Goal: Task Accomplishment & Management: Manage account settings

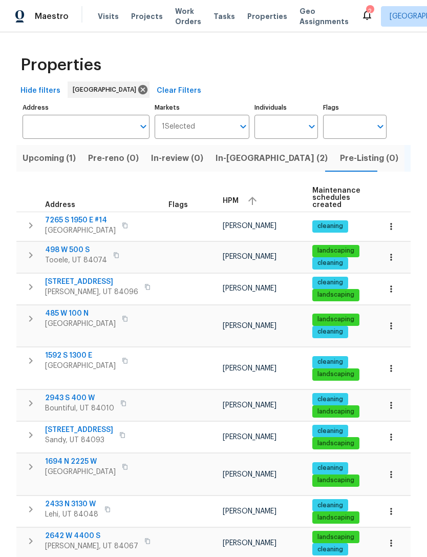
click at [55, 161] on span "Upcoming (1)" at bounding box center [49, 158] width 53 height 14
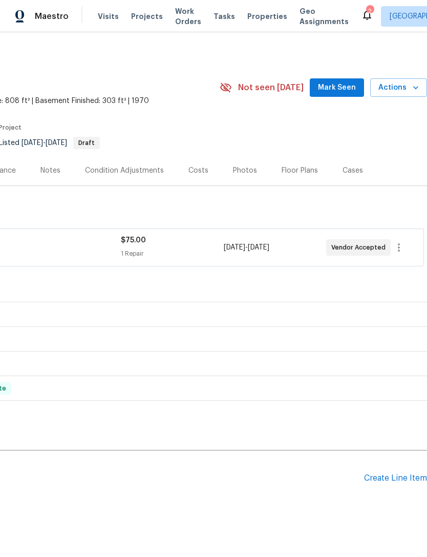
scroll to position [0, 152]
click at [332, 87] on span "Mark Seen" at bounding box center [337, 87] width 38 height 13
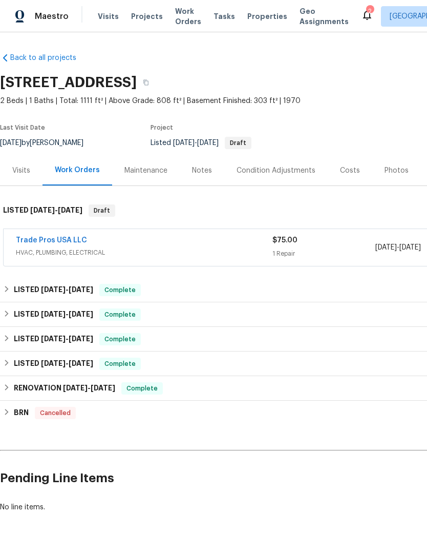
scroll to position [0, 0]
click at [181, 23] on span "Work Orders" at bounding box center [188, 16] width 26 height 20
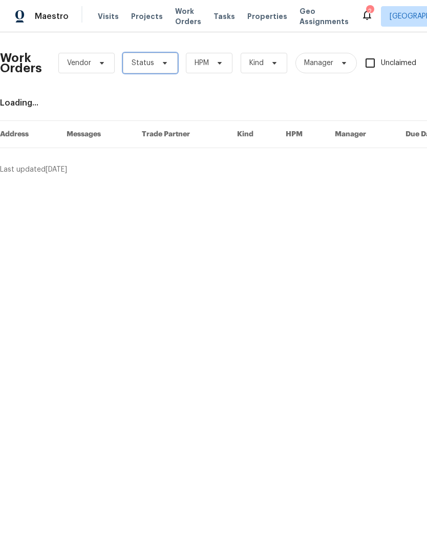
click at [161, 67] on icon at bounding box center [165, 63] width 8 height 8
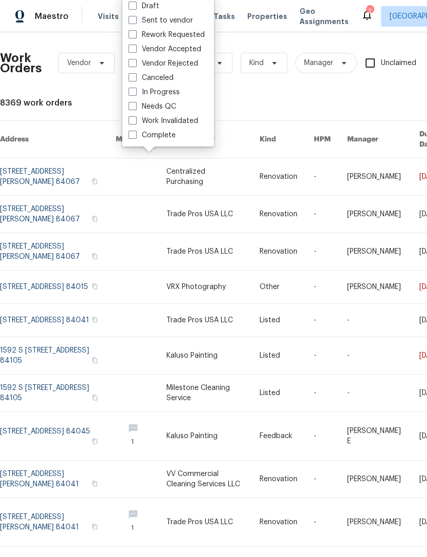
click at [138, 109] on label "Needs QC" at bounding box center [153, 106] width 48 height 10
click at [135, 108] on input "Needs QC" at bounding box center [132, 104] width 7 height 7
checkbox input "true"
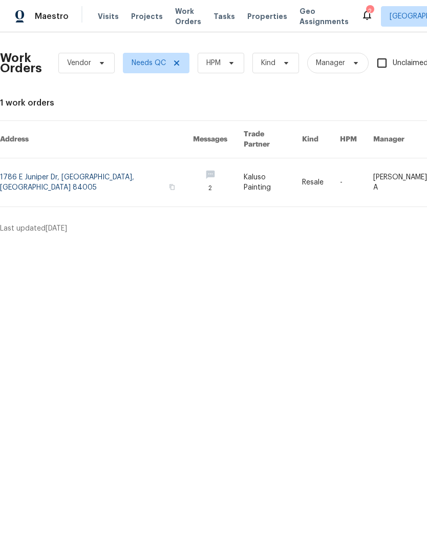
click at [129, 171] on link at bounding box center [96, 182] width 193 height 48
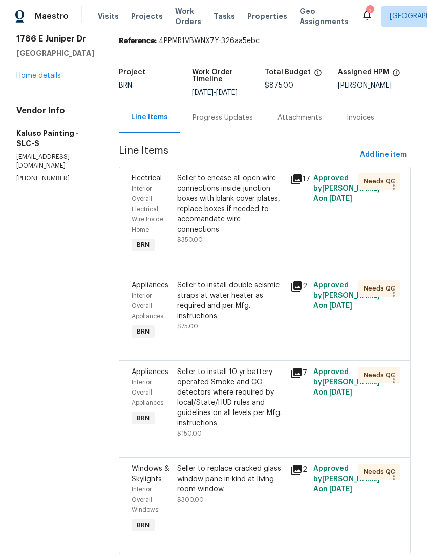
scroll to position [37, 0]
click at [241, 221] on div "Seller to encase all open wire connections inside junction boxes with blank cov…" at bounding box center [231, 204] width 108 height 61
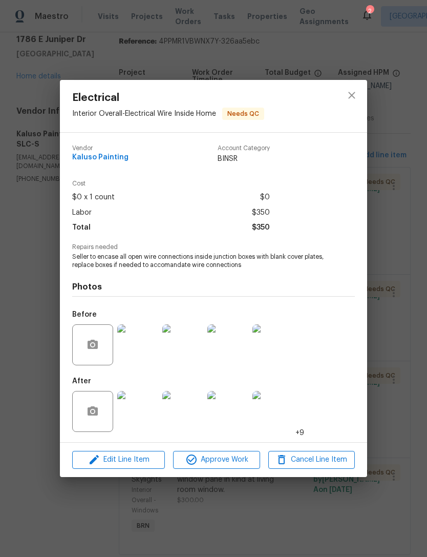
click at [142, 420] on img at bounding box center [137, 411] width 41 height 41
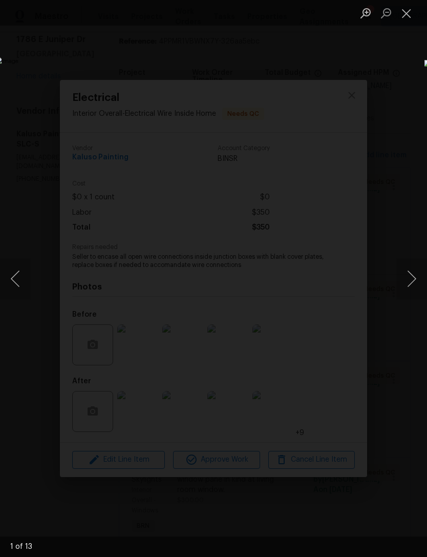
click at [409, 274] on button "Next image" at bounding box center [412, 278] width 31 height 41
click at [411, 276] on button "Next image" at bounding box center [412, 278] width 31 height 41
click at [409, 277] on button "Next image" at bounding box center [412, 278] width 31 height 41
click at [22, 280] on button "Previous image" at bounding box center [15, 278] width 31 height 41
click at [411, 279] on button "Next image" at bounding box center [412, 278] width 31 height 41
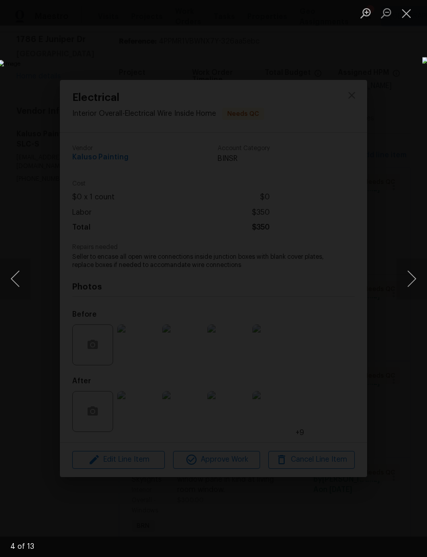
click at [410, 282] on button "Next image" at bounding box center [412, 278] width 31 height 41
click at [411, 280] on button "Next image" at bounding box center [412, 278] width 31 height 41
click at [411, 283] on button "Next image" at bounding box center [412, 278] width 31 height 41
click at [412, 285] on button "Next image" at bounding box center [412, 278] width 31 height 41
click at [410, 286] on button "Next image" at bounding box center [412, 278] width 31 height 41
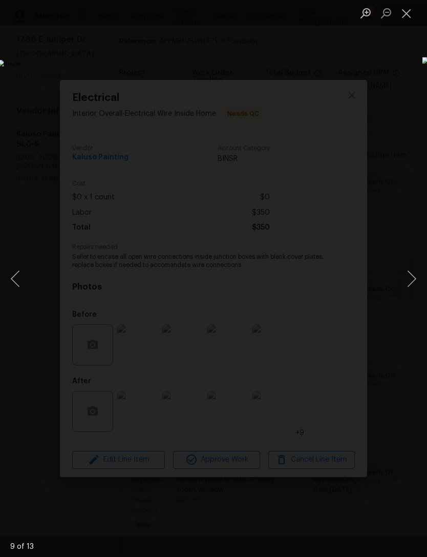
click at [405, 290] on button "Next image" at bounding box center [412, 278] width 31 height 41
click at [407, 287] on button "Next image" at bounding box center [412, 278] width 31 height 41
click at [408, 288] on button "Next image" at bounding box center [412, 278] width 31 height 41
click at [406, 292] on button "Next image" at bounding box center [412, 278] width 31 height 41
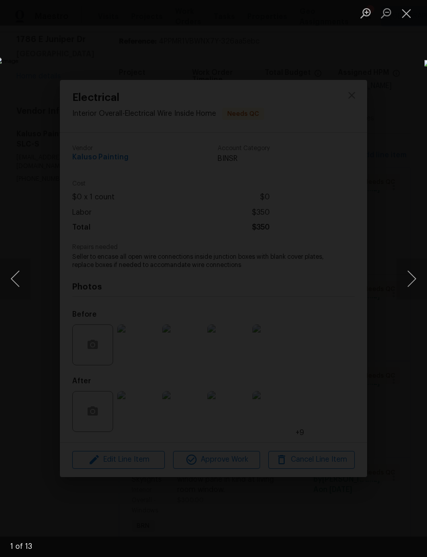
click at [408, 290] on button "Next image" at bounding box center [412, 278] width 31 height 41
click at [403, 13] on button "Close lightbox" at bounding box center [407, 13] width 20 height 18
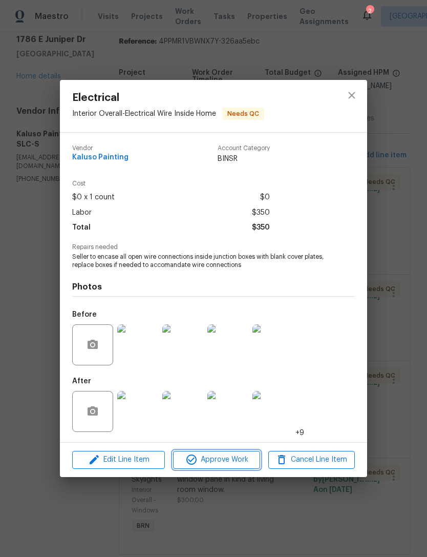
click at [224, 454] on span "Approve Work" at bounding box center [216, 459] width 80 height 13
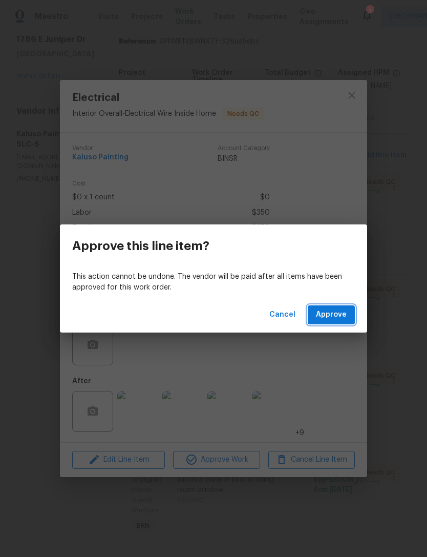
click at [346, 316] on span "Approve" at bounding box center [331, 314] width 31 height 13
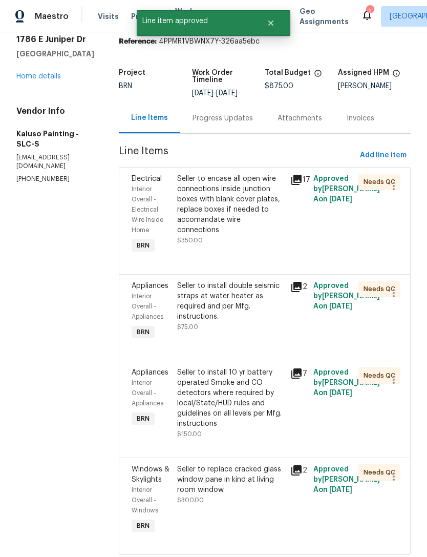
scroll to position [0, 0]
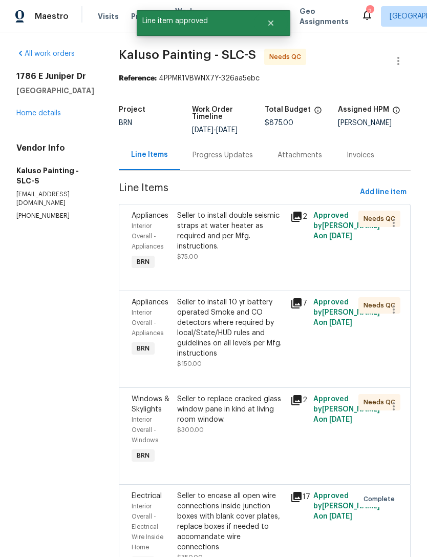
click at [255, 245] on div "Seller to install double seismic straps at water heater as required and per Mfg…" at bounding box center [231, 231] width 108 height 41
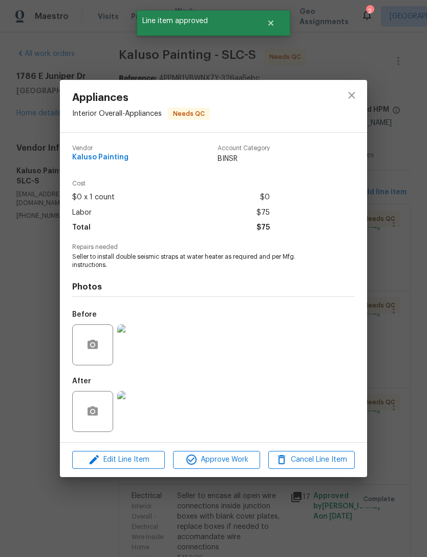
click at [151, 419] on img at bounding box center [137, 411] width 41 height 41
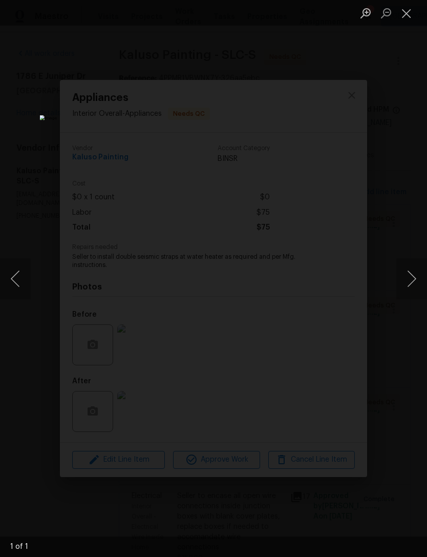
click at [407, 16] on button "Close lightbox" at bounding box center [407, 13] width 20 height 18
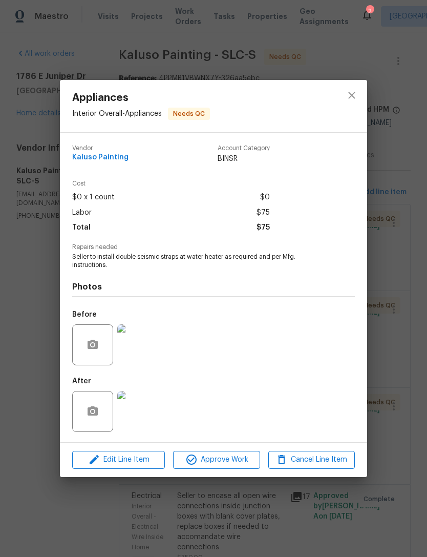
click at [143, 412] on img at bounding box center [137, 411] width 41 height 41
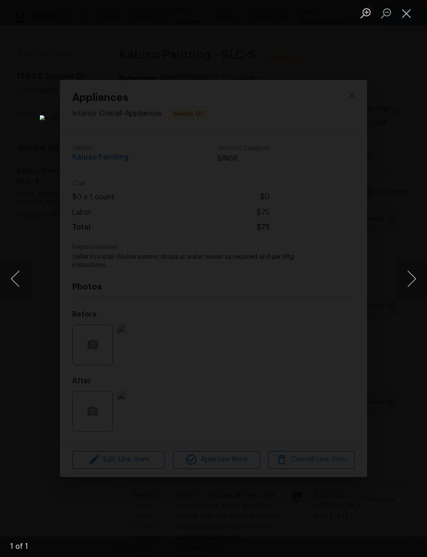
click at [405, 13] on button "Close lightbox" at bounding box center [407, 13] width 20 height 18
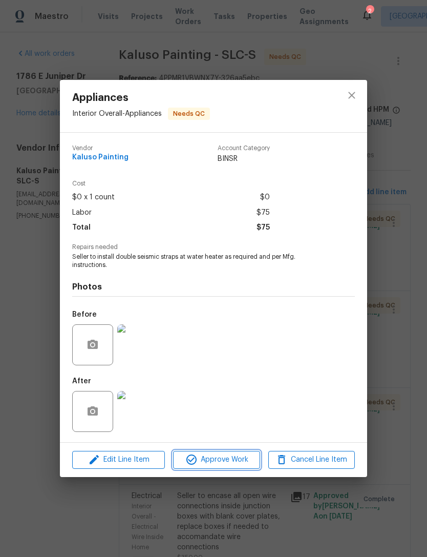
click at [223, 461] on span "Approve Work" at bounding box center [216, 459] width 80 height 13
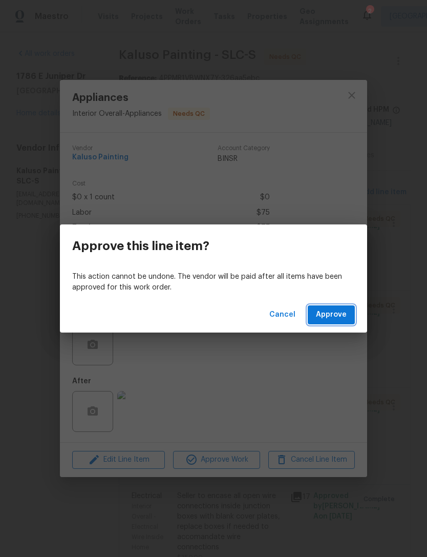
click at [328, 315] on span "Approve" at bounding box center [331, 314] width 31 height 13
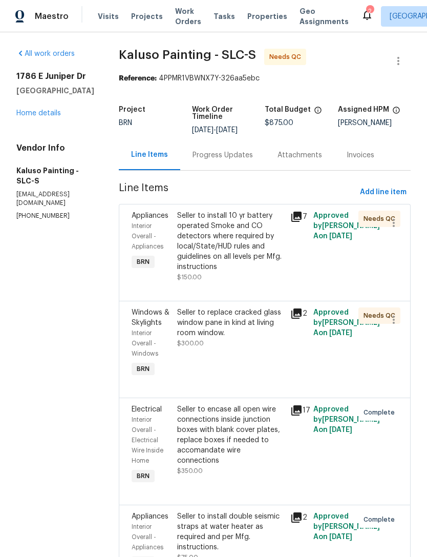
click at [248, 262] on div "Seller to install 10 yr battery operated Smoke and CO detectors where required …" at bounding box center [231, 241] width 108 height 61
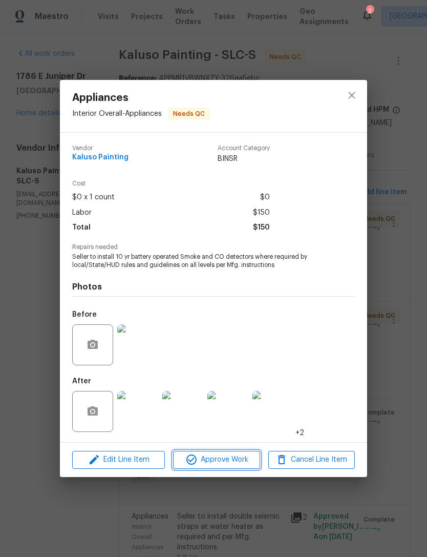
click at [210, 458] on span "Approve Work" at bounding box center [216, 459] width 80 height 13
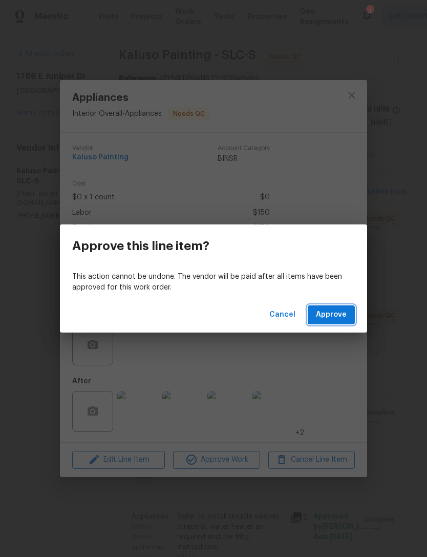
click at [328, 315] on span "Approve" at bounding box center [331, 314] width 31 height 13
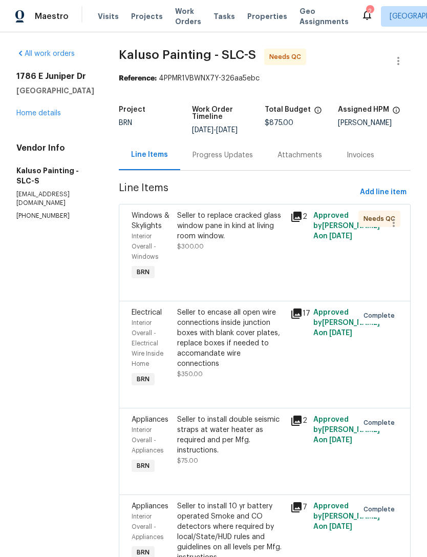
click at [230, 267] on div "Seller to replace cracked glass window pane in kind at living room window. $300…" at bounding box center [231, 247] width 114 height 78
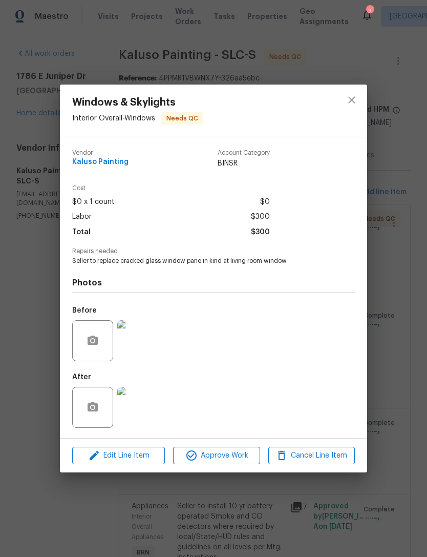
click at [143, 416] on img at bounding box center [137, 407] width 41 height 41
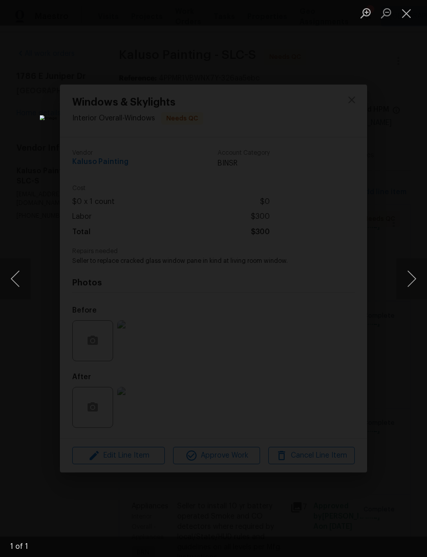
click at [413, 280] on button "Next image" at bounding box center [412, 278] width 31 height 41
click at [412, 280] on button "Next image" at bounding box center [412, 278] width 31 height 41
click at [409, 18] on button "Close lightbox" at bounding box center [407, 13] width 20 height 18
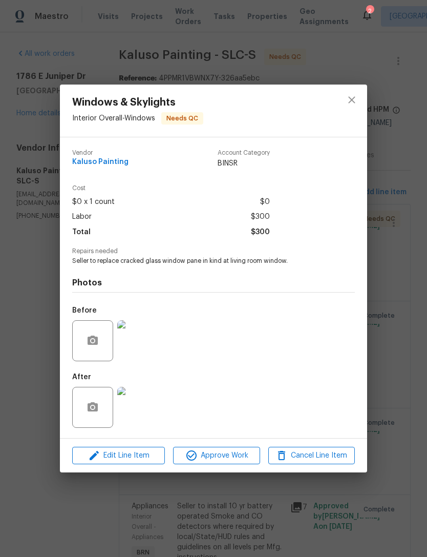
click at [148, 341] on img at bounding box center [137, 340] width 41 height 41
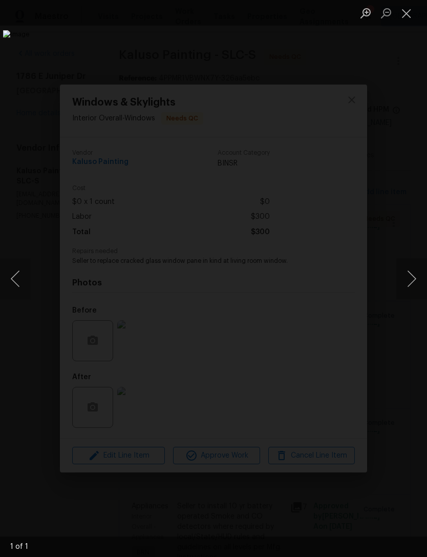
click at [409, 15] on button "Close lightbox" at bounding box center [407, 13] width 20 height 18
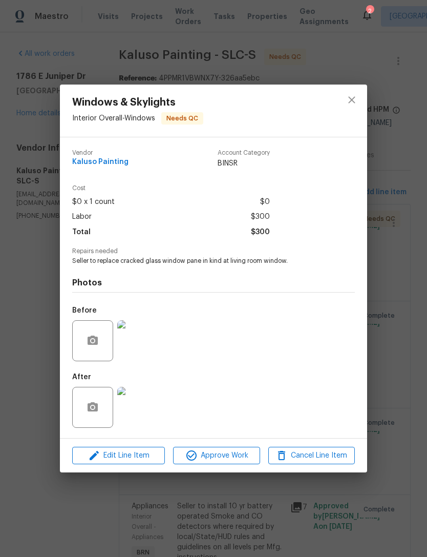
click at [148, 418] on img at bounding box center [137, 407] width 41 height 41
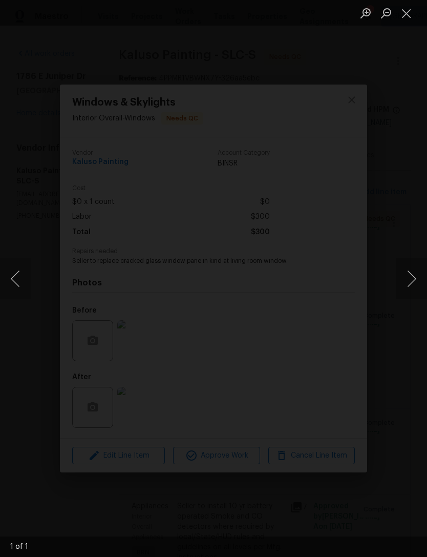
click at [409, 17] on button "Close lightbox" at bounding box center [407, 13] width 20 height 18
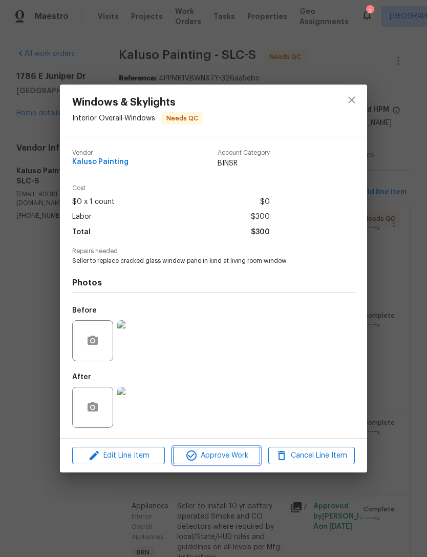
click at [215, 451] on span "Approve Work" at bounding box center [216, 455] width 80 height 13
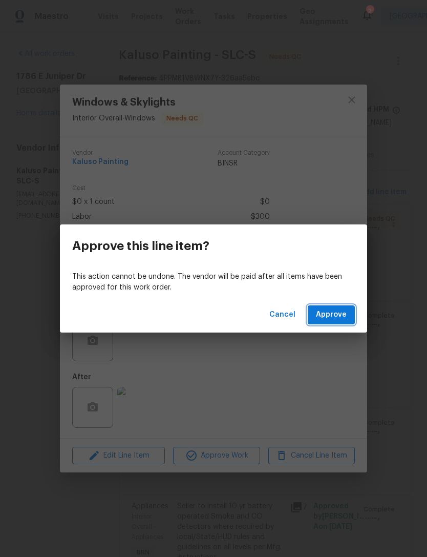
click at [338, 313] on span "Approve" at bounding box center [331, 314] width 31 height 13
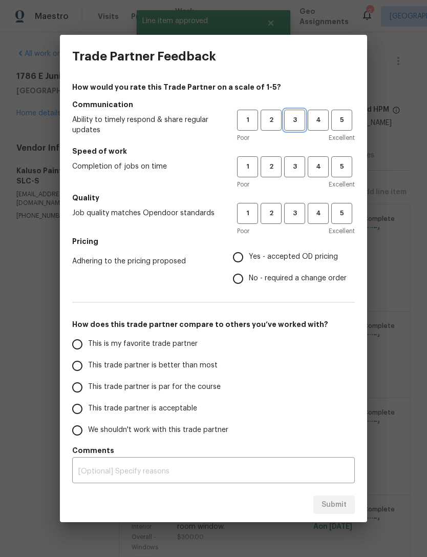
click at [293, 120] on span "3" at bounding box center [294, 120] width 19 height 12
click at [300, 162] on span "3" at bounding box center [294, 167] width 19 height 12
click at [299, 220] on button "3" at bounding box center [294, 213] width 21 height 21
click at [243, 261] on input "Yes - accepted OD pricing" at bounding box center [239, 257] width 22 height 22
radio input "true"
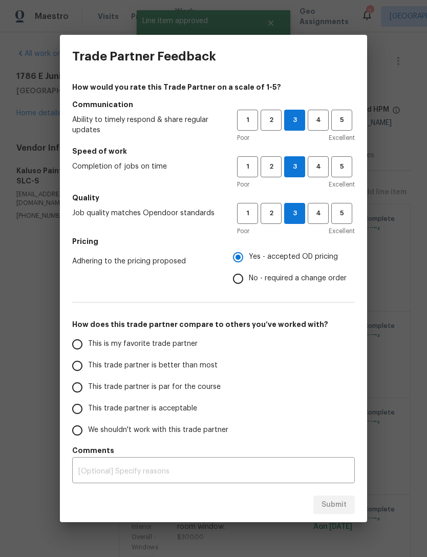
click at [84, 345] on input "This is my favorite trade partner" at bounding box center [78, 345] width 22 height 22
click at [327, 502] on span "Submit" at bounding box center [334, 505] width 25 height 13
radio input "true"
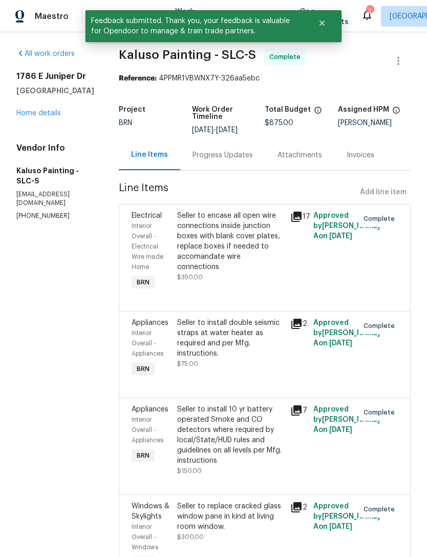
click at [48, 117] on link "Home details" at bounding box center [38, 113] width 45 height 7
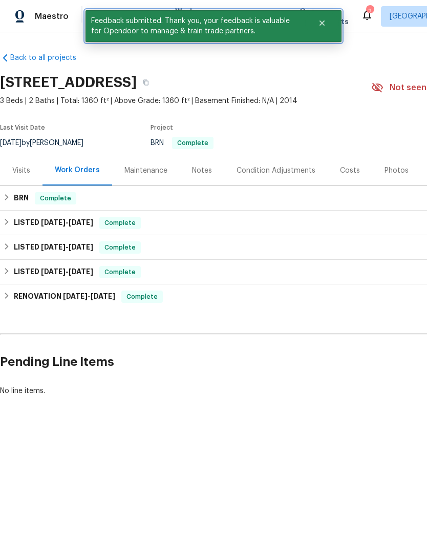
click at [323, 22] on icon "Close" at bounding box center [322, 22] width 5 height 5
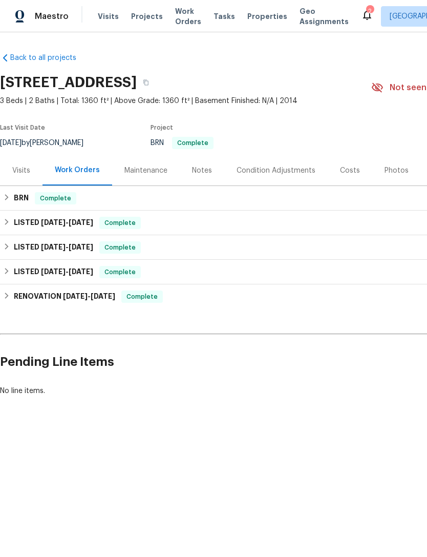
click at [185, 18] on span "Work Orders" at bounding box center [188, 16] width 26 height 20
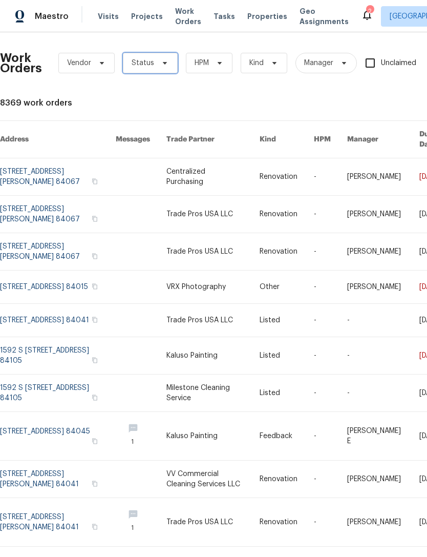
click at [161, 63] on icon at bounding box center [165, 63] width 8 height 8
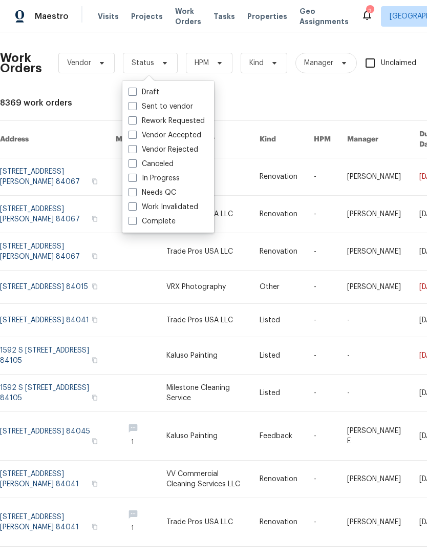
click at [136, 191] on span at bounding box center [133, 192] width 8 height 8
click at [135, 191] on input "Needs QC" at bounding box center [132, 191] width 7 height 7
checkbox input "true"
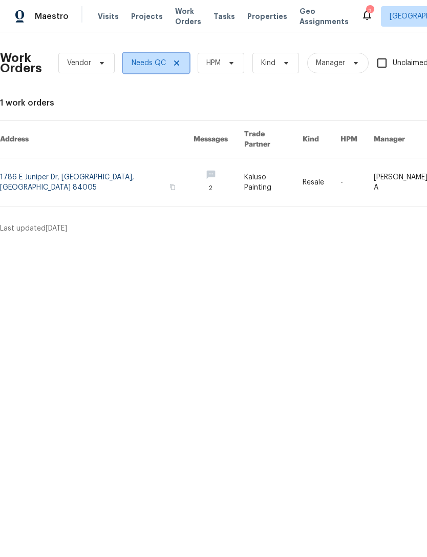
click at [145, 64] on span "Needs QC" at bounding box center [149, 63] width 34 height 10
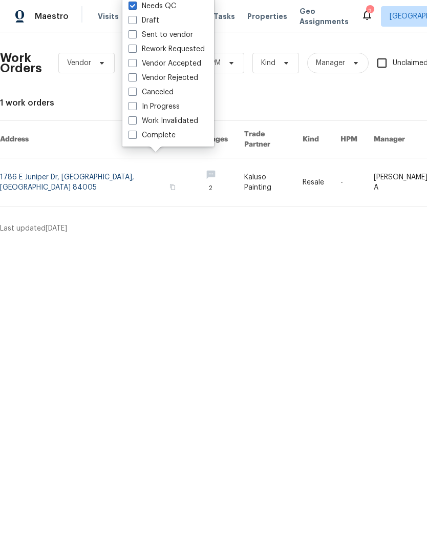
click at [134, 107] on span at bounding box center [133, 106] width 8 height 8
click at [134, 107] on input "In Progress" at bounding box center [132, 104] width 7 height 7
checkbox input "true"
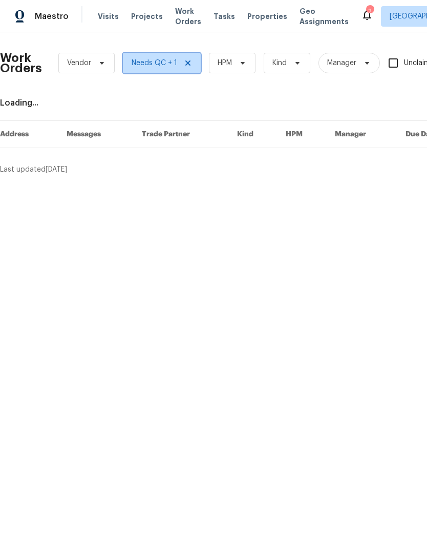
click at [155, 64] on span "Needs QC + 1" at bounding box center [155, 63] width 46 height 10
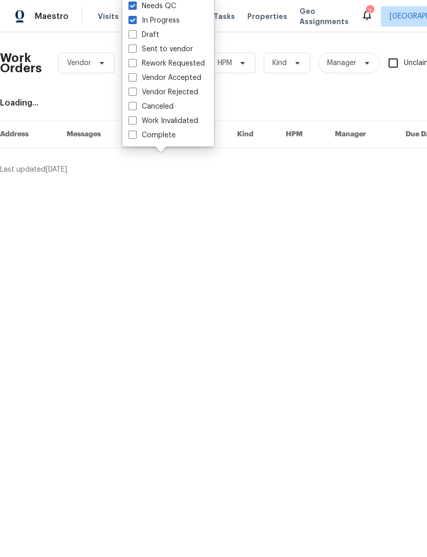
click at [138, 49] on label "Sent to vendor" at bounding box center [161, 49] width 65 height 10
click at [135, 49] on input "Sent to vendor" at bounding box center [132, 47] width 7 height 7
checkbox input "true"
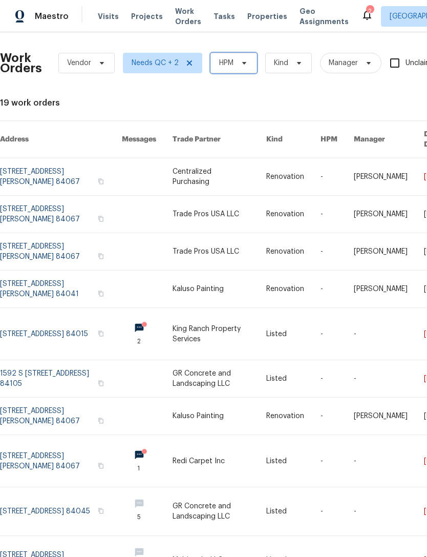
click at [235, 62] on span "HPM" at bounding box center [234, 63] width 47 height 20
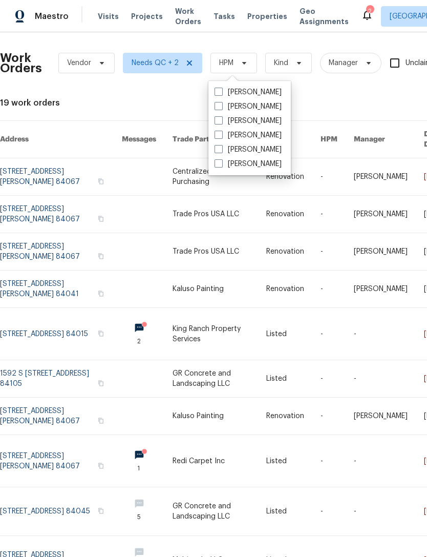
click at [221, 91] on span at bounding box center [219, 92] width 8 height 8
click at [221, 91] on input "[PERSON_NAME]" at bounding box center [218, 90] width 7 height 7
checkbox input "true"
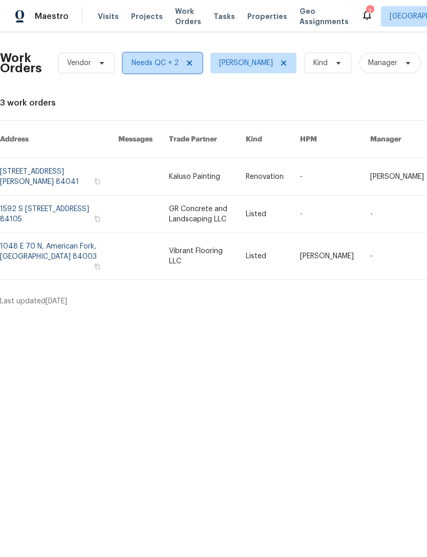
click at [168, 62] on span "Needs QC + 2" at bounding box center [155, 63] width 47 height 10
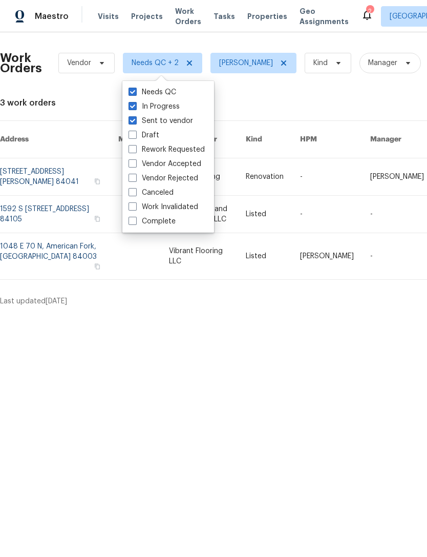
click at [135, 160] on span at bounding box center [133, 163] width 8 height 8
click at [135, 160] on input "Vendor Accepted" at bounding box center [132, 162] width 7 height 7
checkbox input "true"
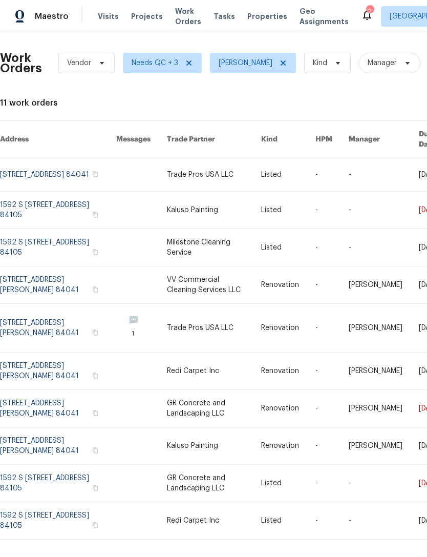
click at [50, 308] on link at bounding box center [58, 328] width 116 height 48
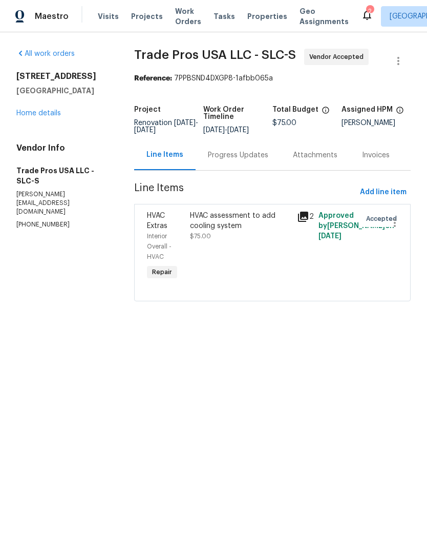
click at [241, 159] on div "Progress Updates" at bounding box center [238, 155] width 60 height 10
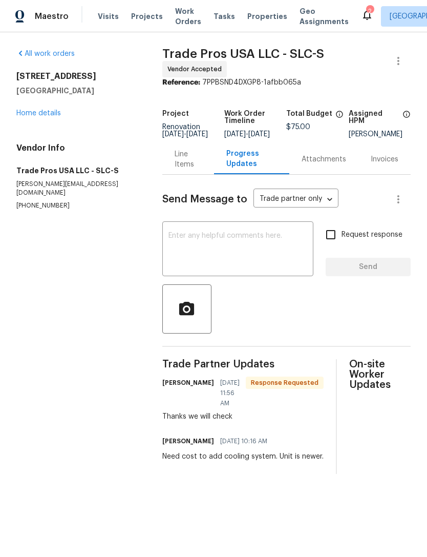
click at [47, 115] on link "Home details" at bounding box center [38, 113] width 45 height 7
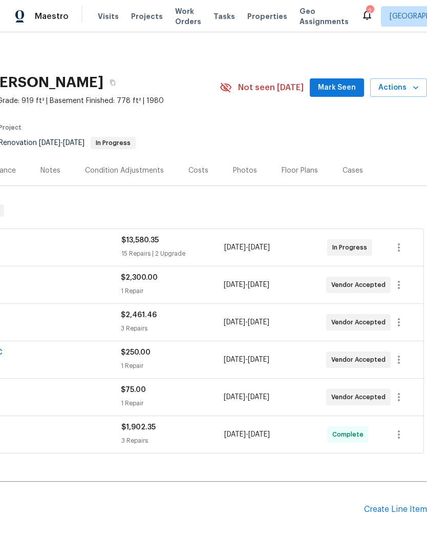
scroll to position [0, 152]
click at [337, 88] on span "Mark Seen" at bounding box center [337, 87] width 38 height 13
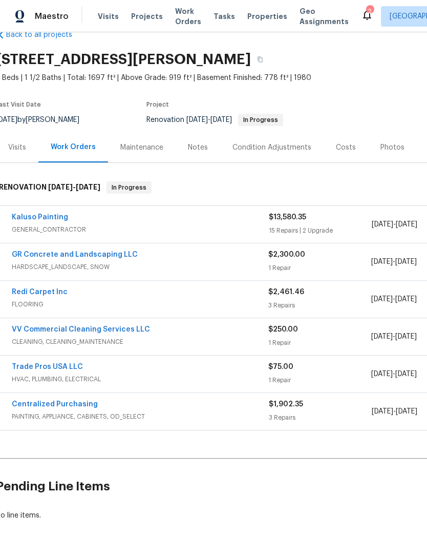
scroll to position [23, 4]
click at [202, 143] on div "Notes" at bounding box center [198, 147] width 20 height 10
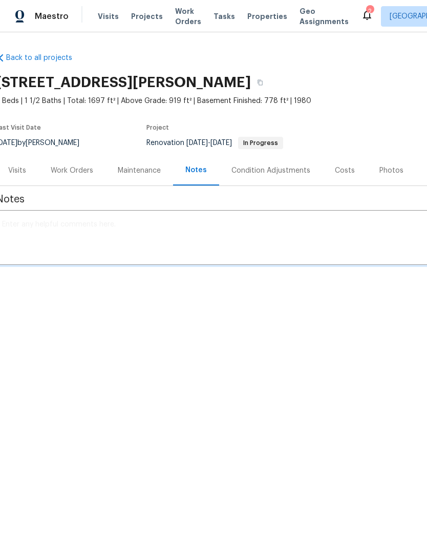
scroll to position [0, 4]
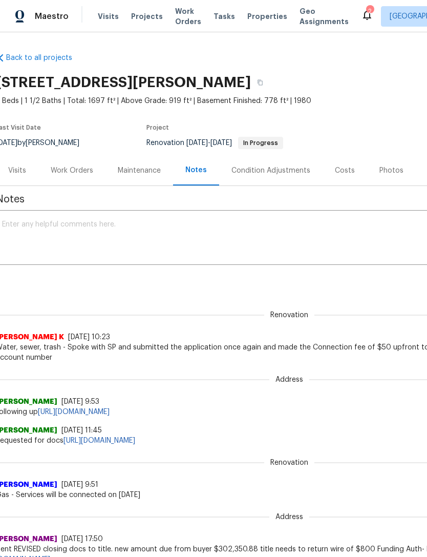
click at [90, 221] on textarea at bounding box center [285, 239] width 567 height 36
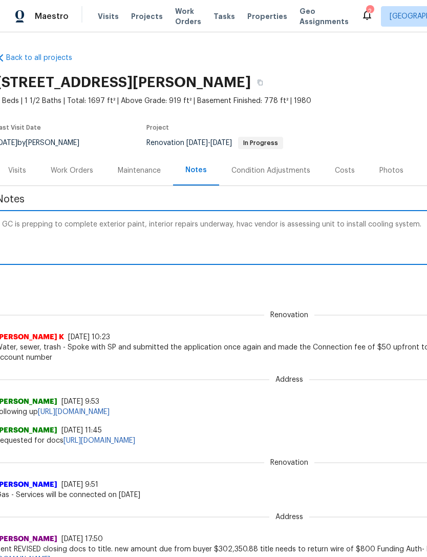
click at [148, 223] on textarea "GC is prepping to complete exterior paint, interior repairs underway, hvac vend…" at bounding box center [285, 239] width 567 height 36
click at [146, 221] on textarea "GC is prepping to complete exterior paint, interior repairs underway, hvac vend…" at bounding box center [285, 239] width 567 height 36
click at [73, 234] on textarea "GC is prepping to complete exterior paint, swamp cooler on roof being removed a…" at bounding box center [285, 239] width 567 height 36
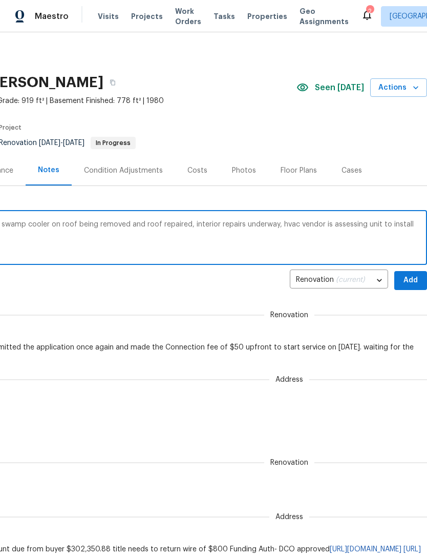
scroll to position [0, 152]
type textarea "GC is prepping to complete exterior paint, swamp cooler on roof being removed a…"
click at [408, 279] on span "Add" at bounding box center [411, 280] width 16 height 13
